Goal: Register for event/course

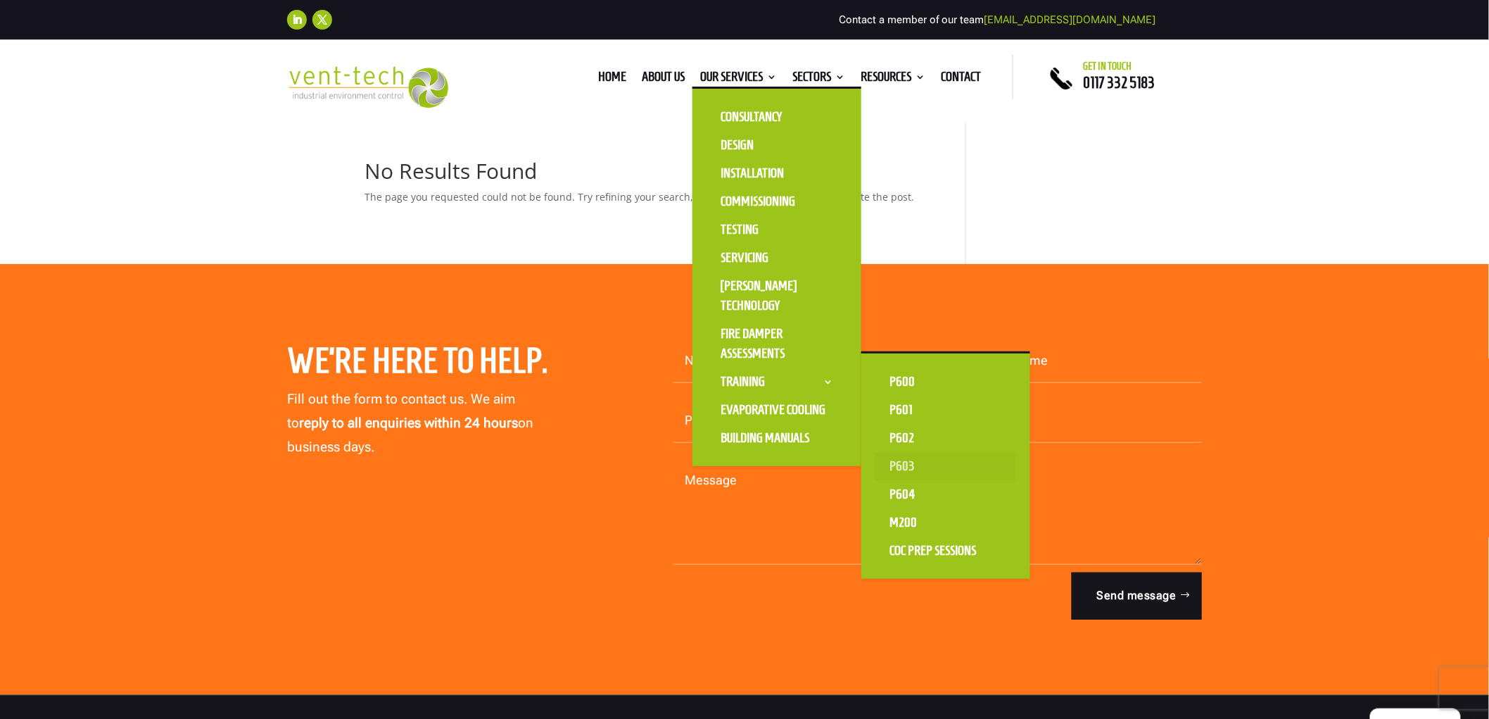
click at [904, 457] on link "P603" at bounding box center [945, 466] width 141 height 28
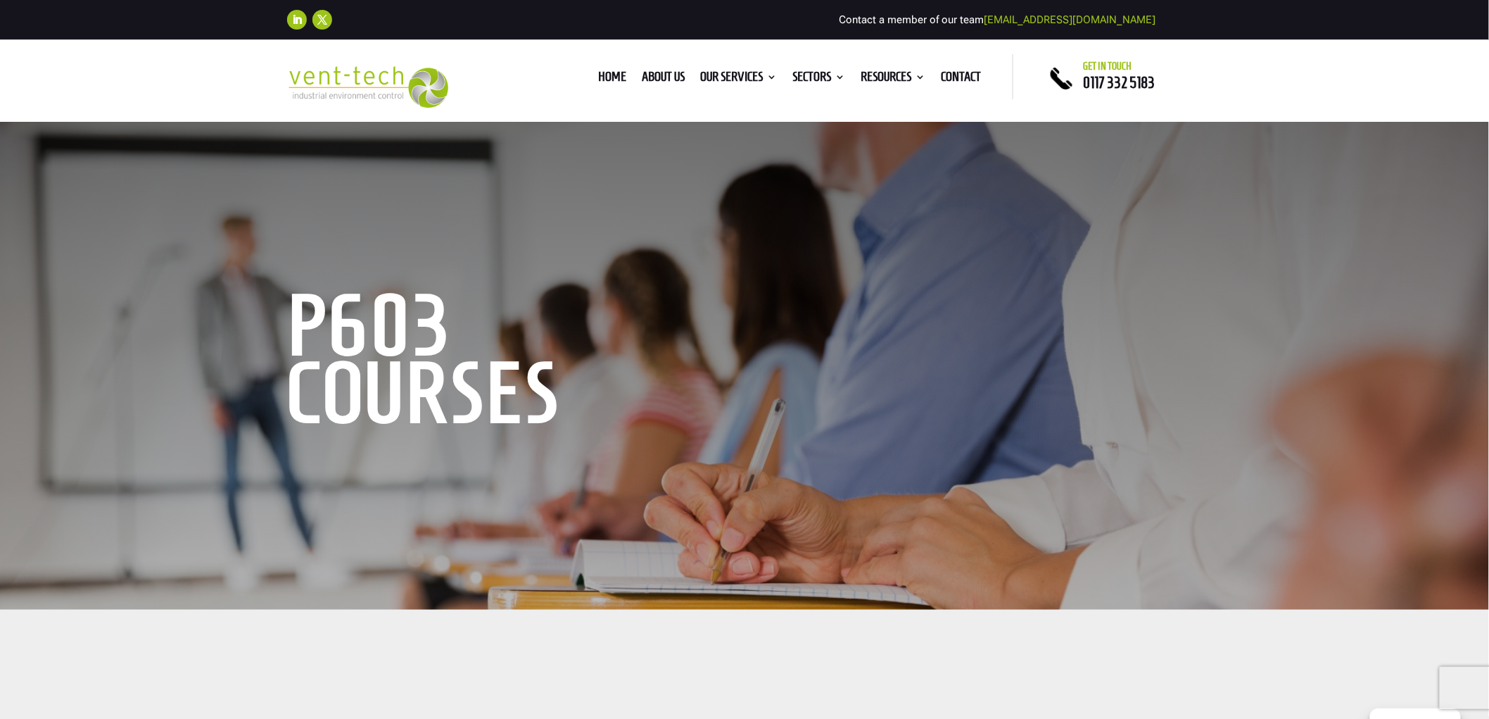
scroll to position [391, 0]
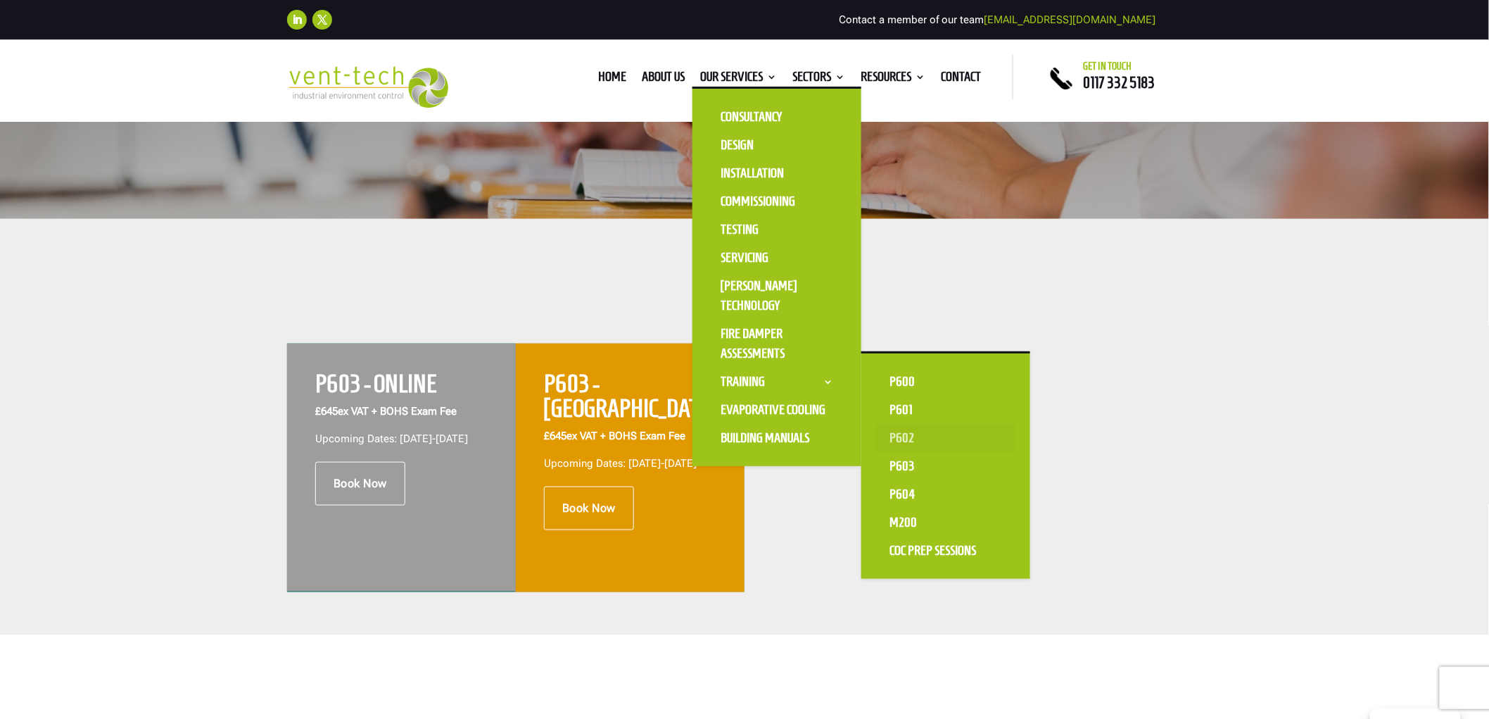
click at [909, 441] on link "P602" at bounding box center [945, 438] width 141 height 28
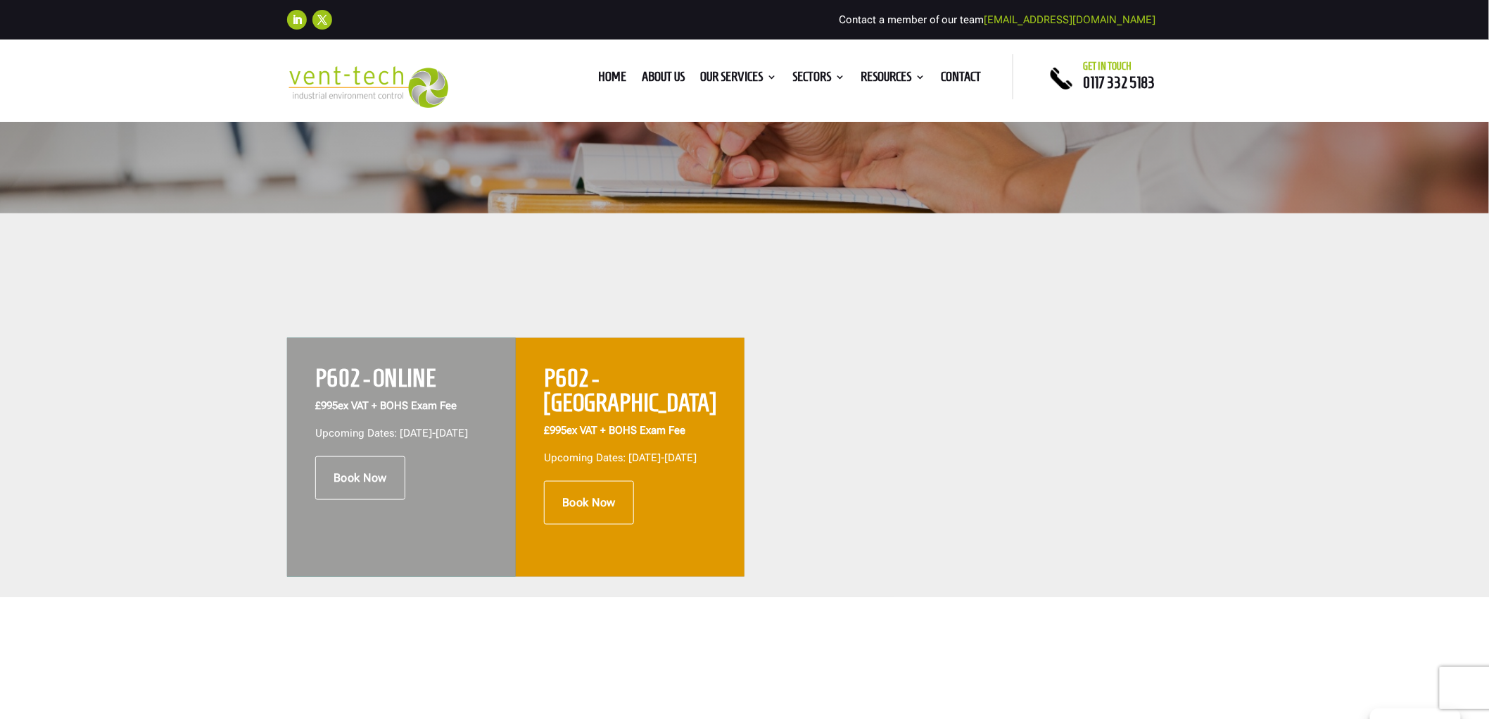
scroll to position [547, 0]
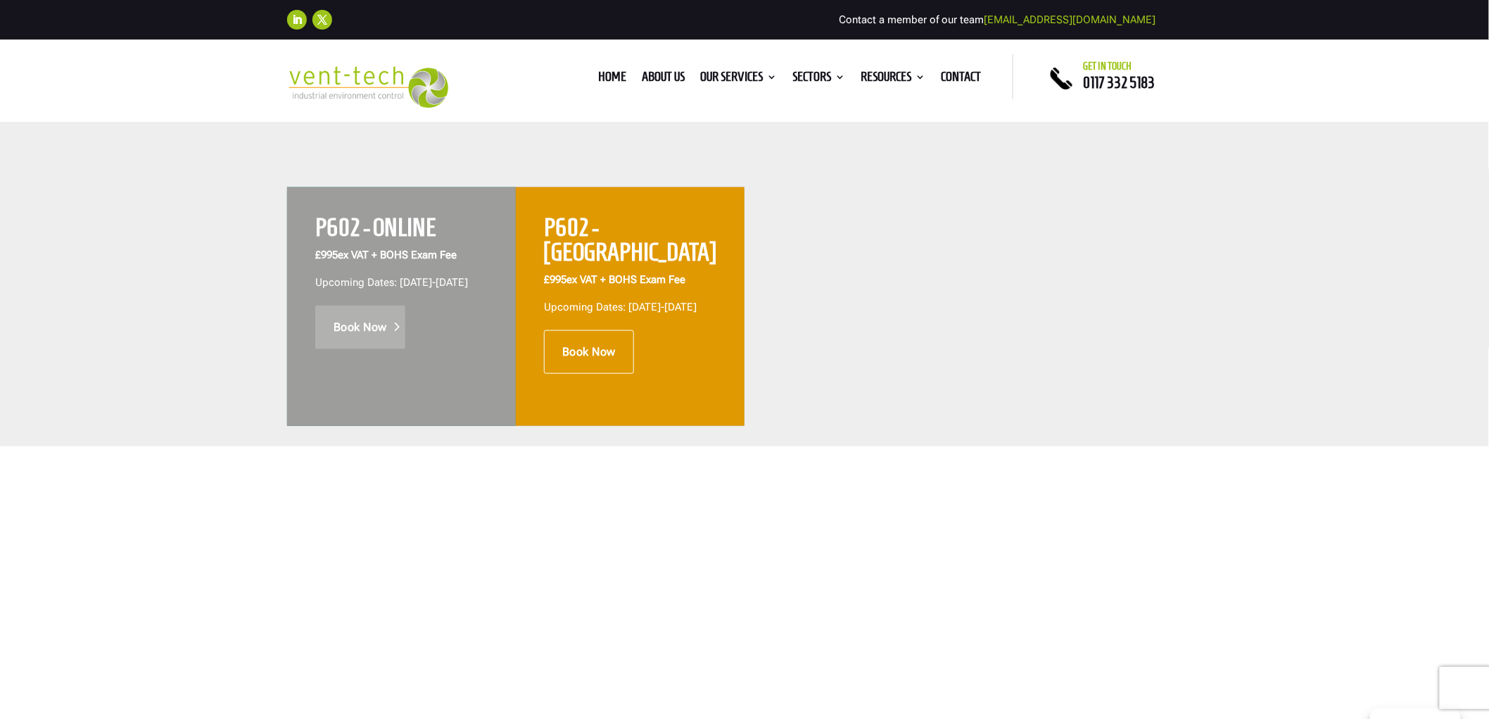
click at [364, 341] on link "Book Now" at bounding box center [360, 327] width 90 height 44
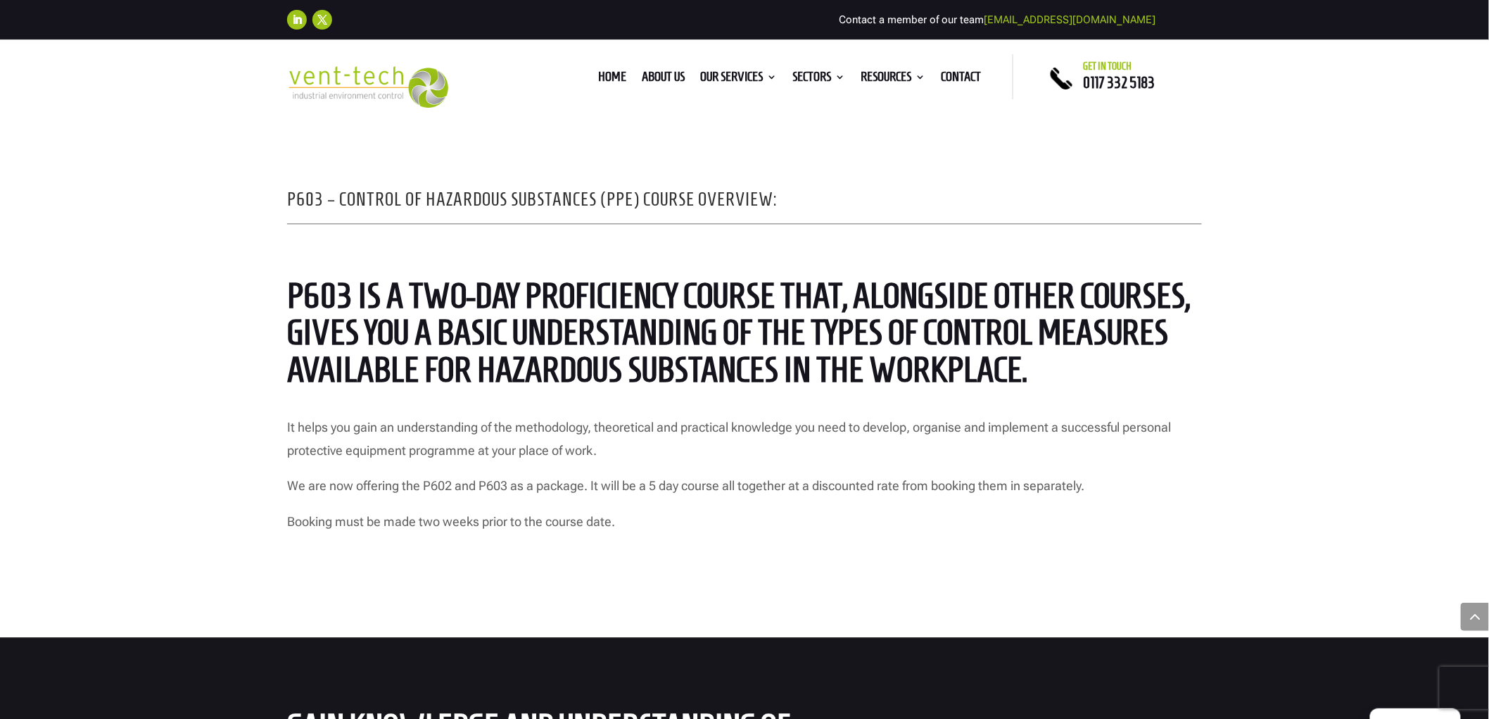
scroll to position [1172, 0]
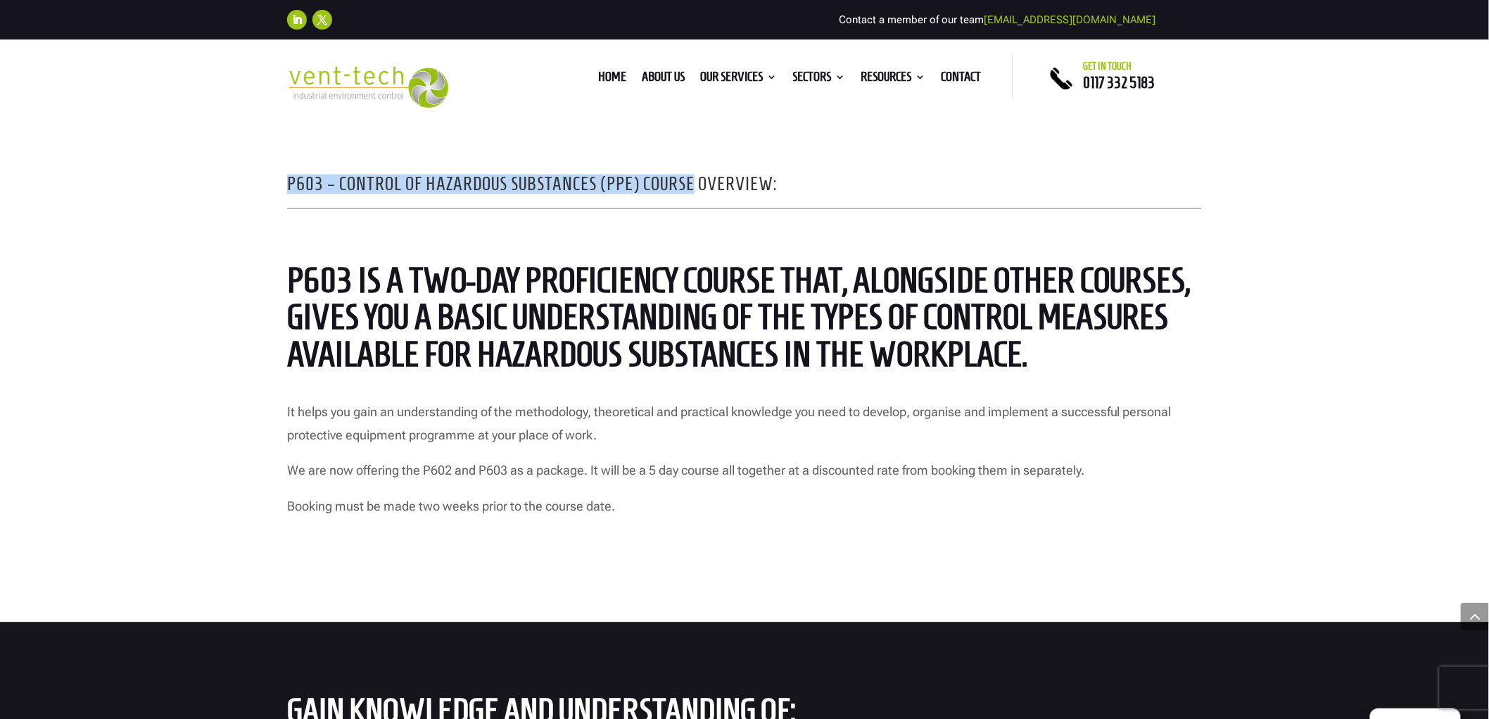
drag, startPoint x: 281, startPoint y: 177, endPoint x: 690, endPoint y: 183, distance: 408.9
click at [690, 183] on div "P603 – Control of hazardous Substances (PPE) Course Overview: P603 is a two-day…" at bounding box center [744, 345] width 1489 height 552
